Goal: Information Seeking & Learning: Learn about a topic

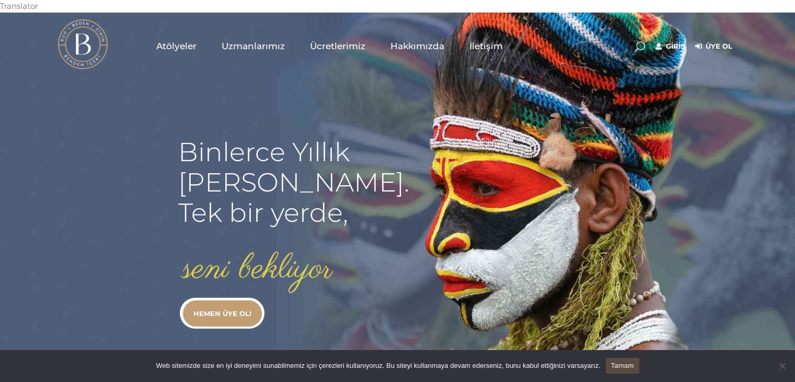
type input "secil.karacan"
click at [671, 39] on div "Giriş Üye Ol" at bounding box center [693, 45] width 87 height 13
click at [671, 40] on link "Giriş" at bounding box center [670, 46] width 29 height 13
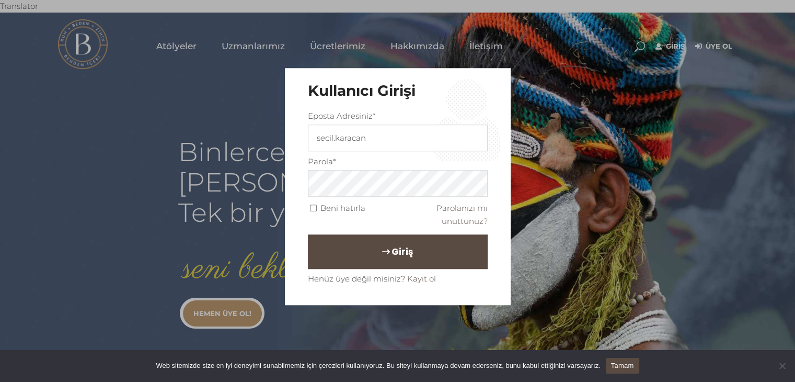
click at [355, 239] on button "Giriş" at bounding box center [398, 251] width 180 height 35
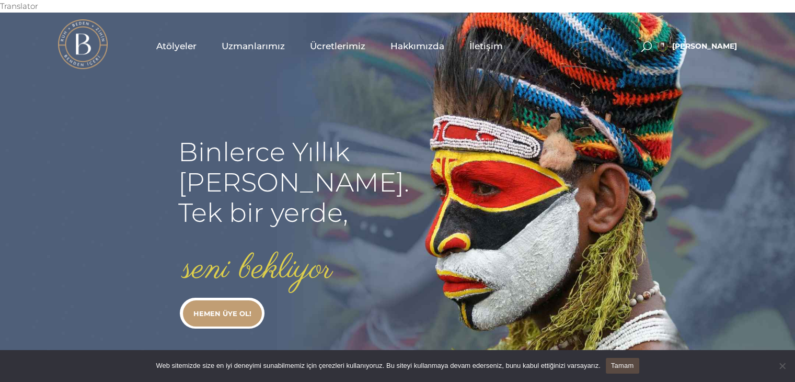
click at [249, 40] on span "Uzmanlarımız" at bounding box center [253, 46] width 63 height 12
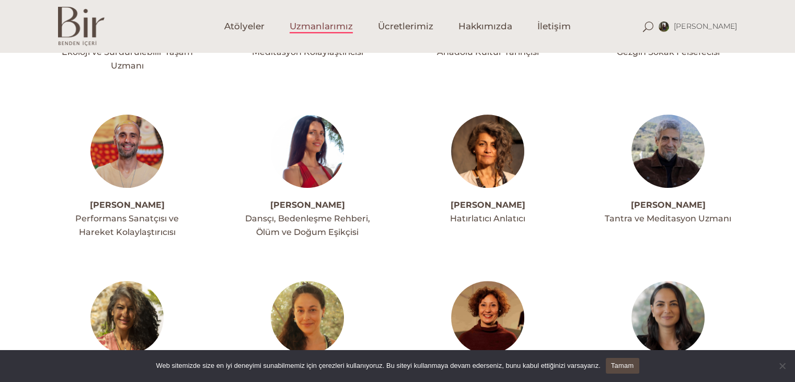
scroll to position [251, 0]
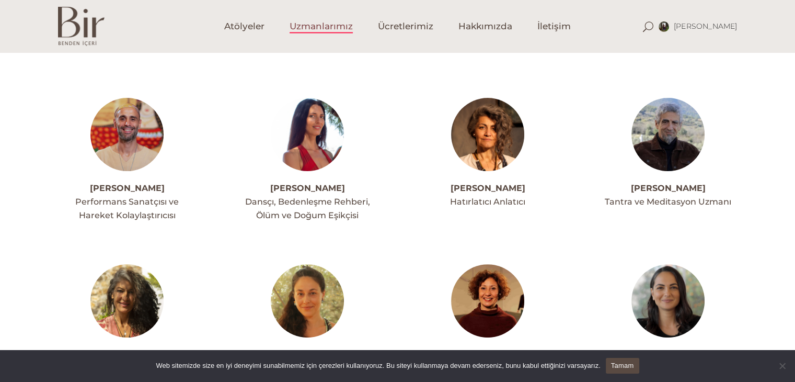
click at [306, 348] on h4 "[PERSON_NAME]" at bounding box center [307, 355] width 139 height 14
click at [318, 283] on img at bounding box center [307, 300] width 73 height 73
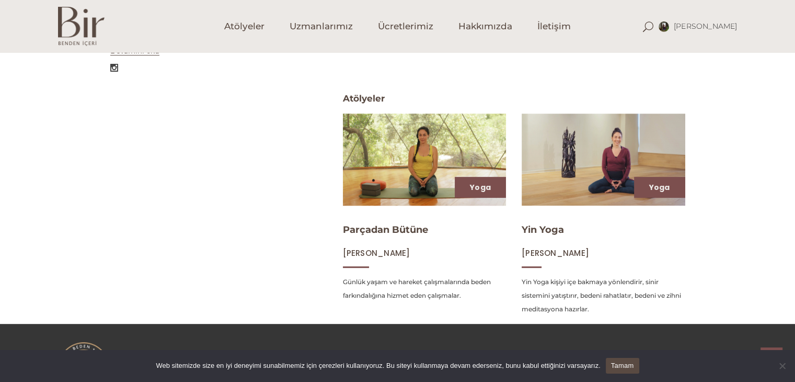
click at [446, 165] on img at bounding box center [424, 159] width 168 height 95
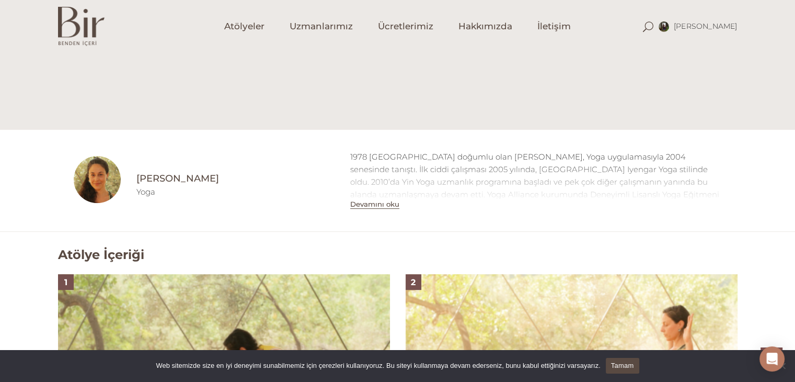
scroll to position [550, 0]
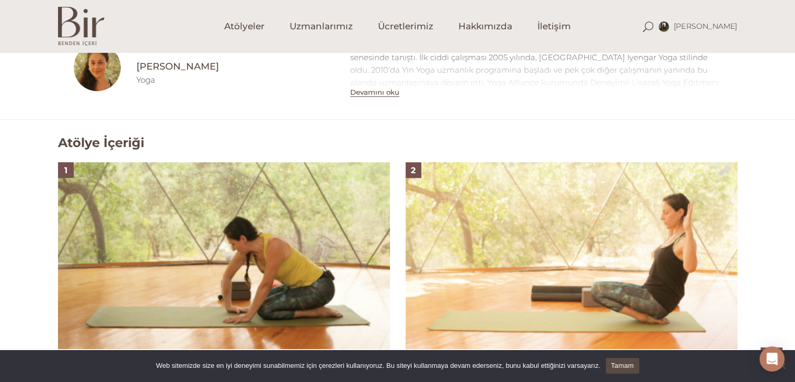
click at [795, 376] on html "Translator [PERSON_NAME] Hesabım Üyelik [GEOGRAPHIC_DATA] Abonelik [GEOGRAPHIC_…" at bounding box center [397, 319] width 795 height 1837
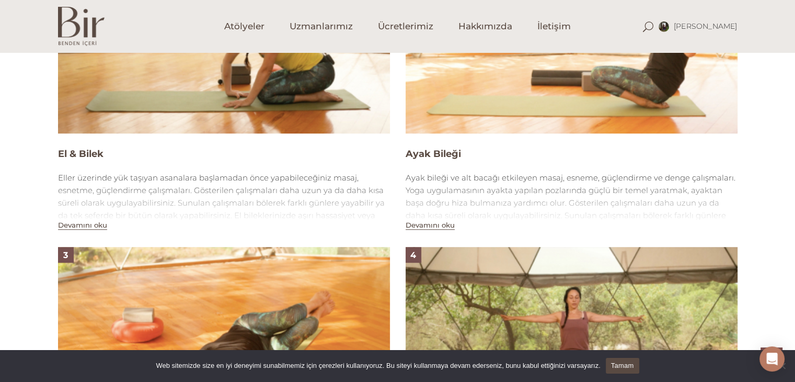
scroll to position [815, 0]
click at [577, 87] on img at bounding box center [572, 39] width 332 height 187
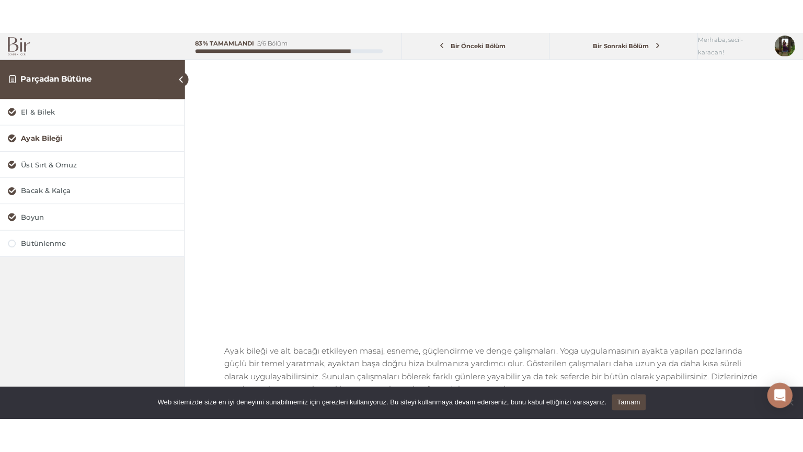
scroll to position [125, 0]
